Goal: Task Accomplishment & Management: Complete application form

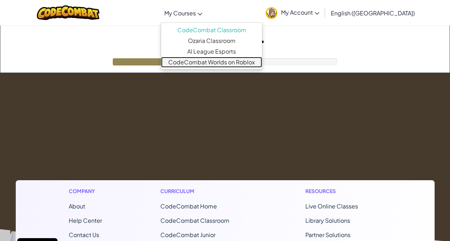
click at [229, 63] on link "CodeCombat Worlds on Roblox" at bounding box center [211, 62] width 101 height 11
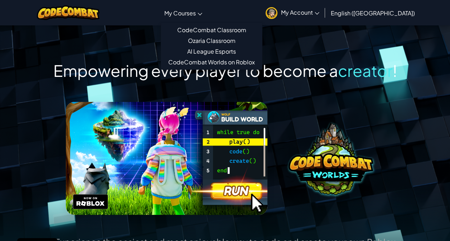
click at [206, 15] on link "My Courses" at bounding box center [183, 12] width 45 height 19
click at [234, 37] on link "Ozaria Classroom" at bounding box center [211, 40] width 101 height 11
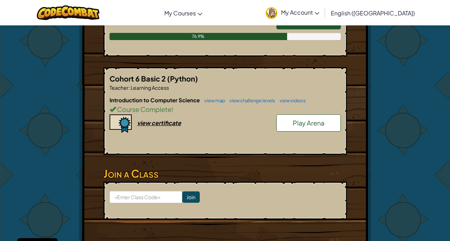
scroll to position [477, 0]
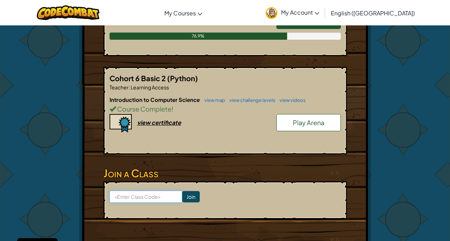
click at [134, 200] on input at bounding box center [146, 197] width 73 height 12
paste input "SwimHelpMap"
type input "SwimHelpMap"
click at [182, 200] on input "Join" at bounding box center [191, 196] width 18 height 11
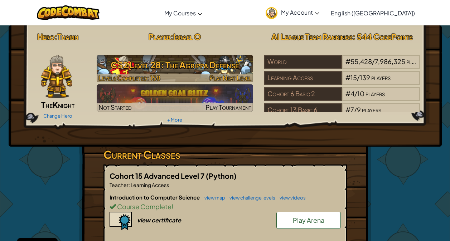
click at [246, 63] on h3 "CS2 Level 28: The Agrippa Defense" at bounding box center [175, 65] width 157 height 16
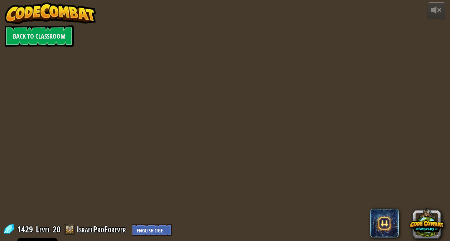
select select "en-[GEOGRAPHIC_DATA]"
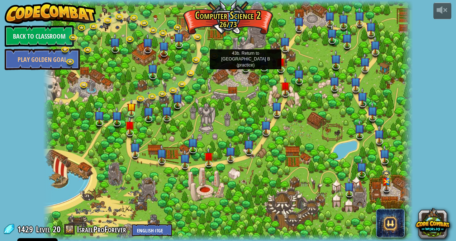
select select "en-[GEOGRAPHIC_DATA]"
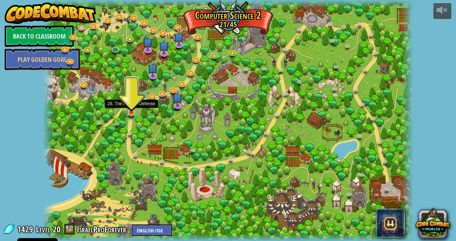
click at [129, 109] on img at bounding box center [131, 103] width 9 height 20
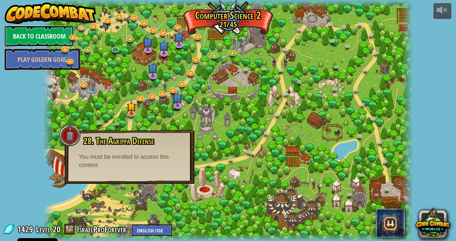
click at [62, 29] on link "Back to Classroom" at bounding box center [39, 35] width 69 height 21
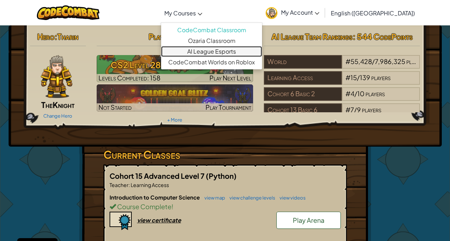
click at [254, 52] on link "AI League Esports" at bounding box center [211, 51] width 101 height 11
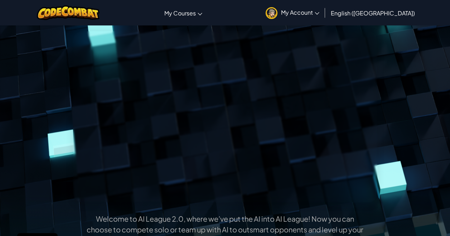
scroll to position [57, 0]
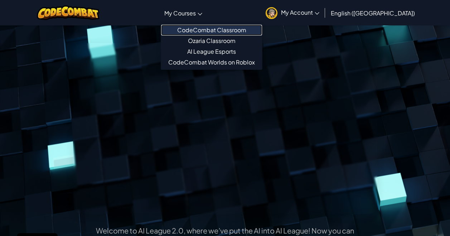
click at [230, 28] on link "CodeCombat Classroom" at bounding box center [211, 30] width 101 height 11
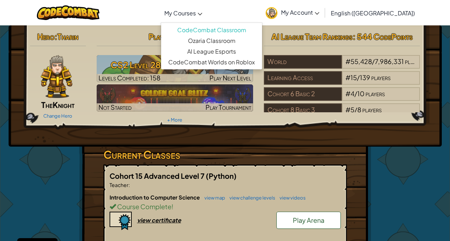
click at [206, 19] on link "My Courses" at bounding box center [183, 12] width 45 height 19
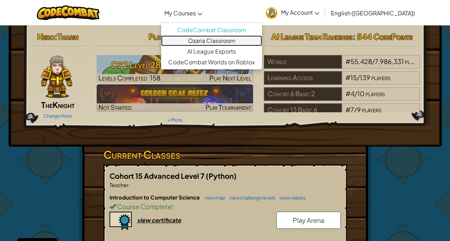
click at [258, 39] on link "Ozaria Classroom" at bounding box center [211, 40] width 101 height 11
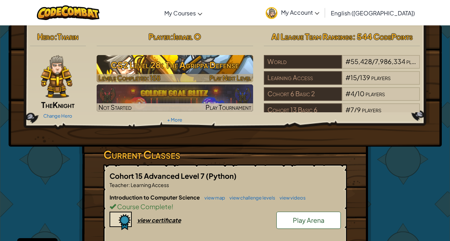
click at [213, 63] on h3 "CS2 Level 28: The Agrippa Defense" at bounding box center [175, 65] width 157 height 16
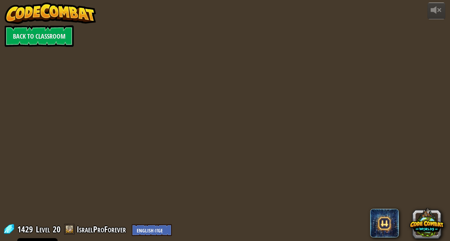
select select "en-[GEOGRAPHIC_DATA]"
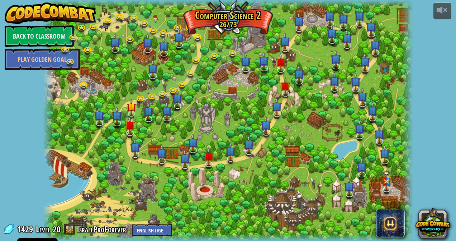
select select "en-[GEOGRAPHIC_DATA]"
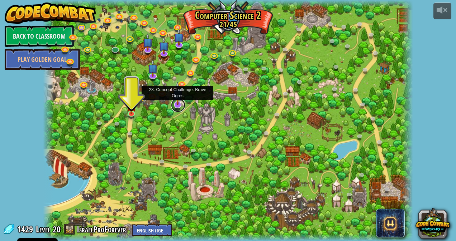
click at [182, 106] on link at bounding box center [178, 105] width 14 height 14
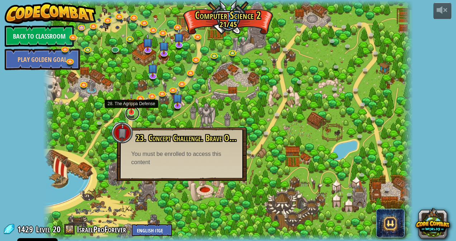
click at [126, 115] on link at bounding box center [132, 113] width 14 height 14
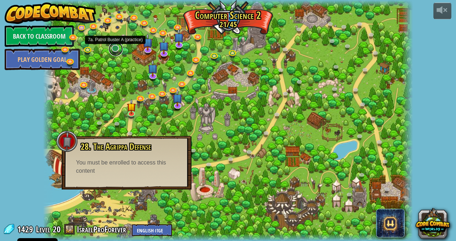
click at [115, 52] on link at bounding box center [116, 49] width 14 height 14
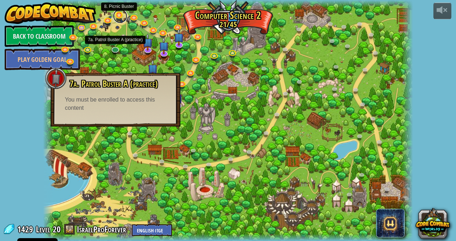
click at [121, 17] on link at bounding box center [120, 16] width 14 height 14
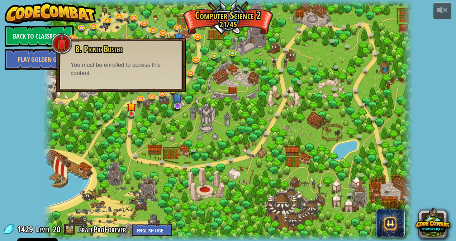
drag, startPoint x: 115, startPoint y: 46, endPoint x: 116, endPoint y: 61, distance: 15.0
click at [116, 51] on span "8. Picnic Buster" at bounding box center [98, 49] width 47 height 12
click at [112, 51] on span "8. Picnic Buster" at bounding box center [98, 49] width 47 height 12
click at [217, 154] on div at bounding box center [227, 120] width 369 height 241
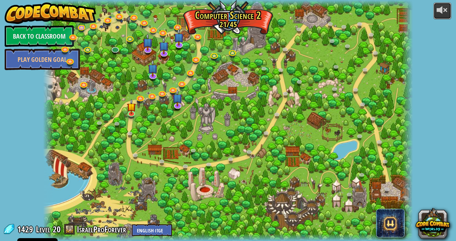
click at [441, 8] on div at bounding box center [441, 9] width 11 height 11
click at [438, 10] on div at bounding box center [441, 9] width 11 height 11
click at [437, 12] on div at bounding box center [441, 9] width 11 height 11
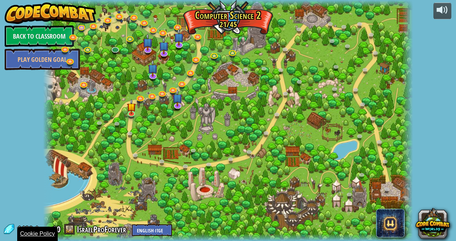
click at [44, 240] on div "Cookie Policy" at bounding box center [37, 234] width 40 height 14
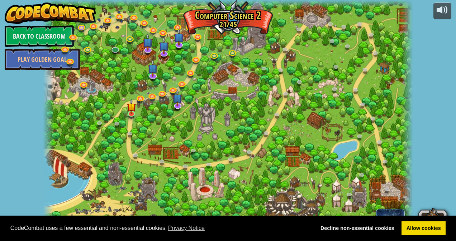
click at [425, 236] on div "CodeCombat uses a few essential and non-essential cookies. Privacy Notice Decli…" at bounding box center [228, 229] width 456 height 26
click at [419, 225] on link "Allow cookies" at bounding box center [423, 229] width 44 height 14
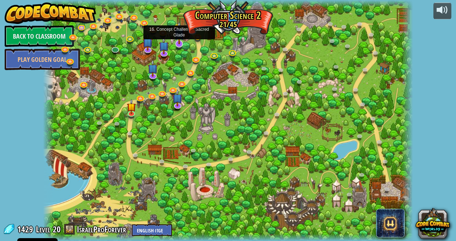
click at [177, 38] on img at bounding box center [179, 32] width 10 height 23
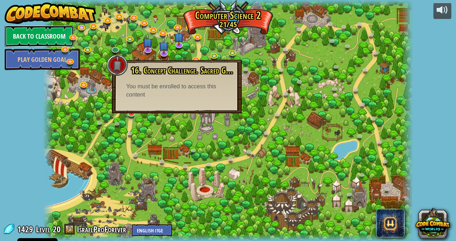
click at [45, 38] on link "Back to Classroom" at bounding box center [39, 35] width 69 height 21
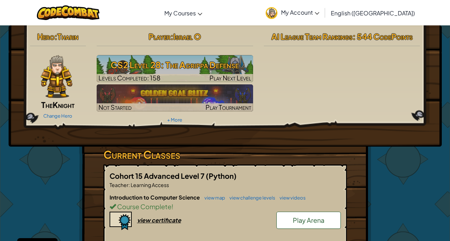
click at [323, 8] on link "My Account" at bounding box center [292, 12] width 61 height 23
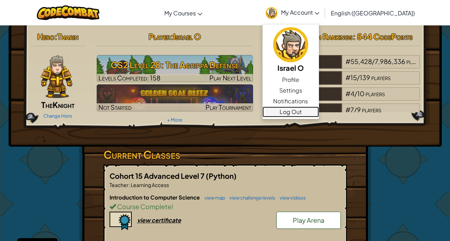
click at [319, 113] on link "Log Out" at bounding box center [291, 112] width 57 height 11
